Goal: Task Accomplishment & Management: Use online tool/utility

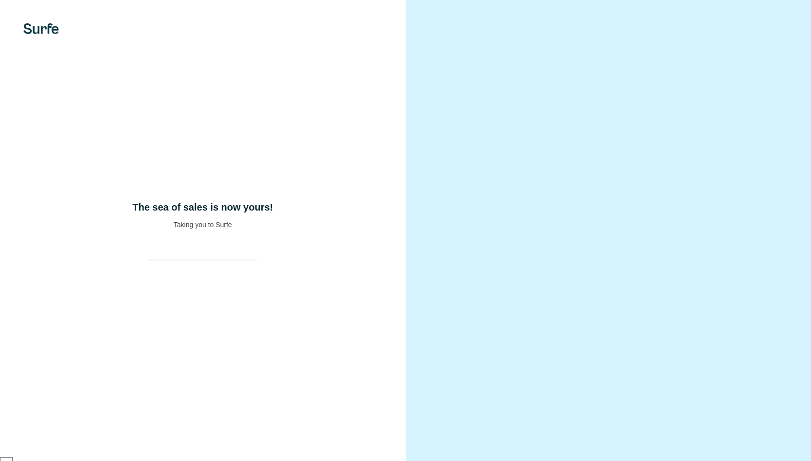
scroll to position [140, 0]
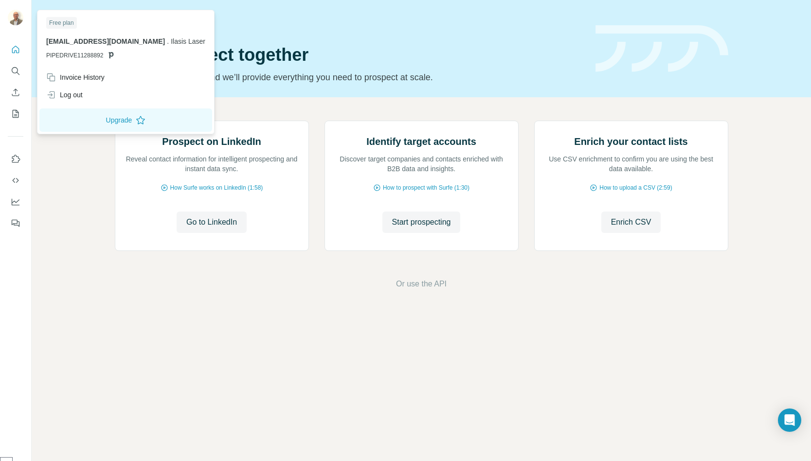
drag, startPoint x: 95, startPoint y: 57, endPoint x: 107, endPoint y: 55, distance: 12.4
click at [95, 57] on span "PIPEDRIVE11288892" at bounding box center [74, 55] width 57 height 9
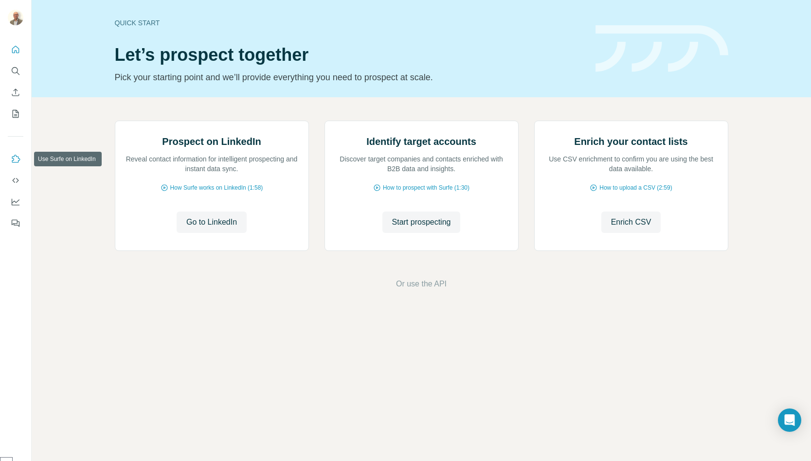
click at [16, 156] on icon "Use Surfe on LinkedIn" at bounding box center [16, 159] width 10 height 10
